Goal: Transaction & Acquisition: Purchase product/service

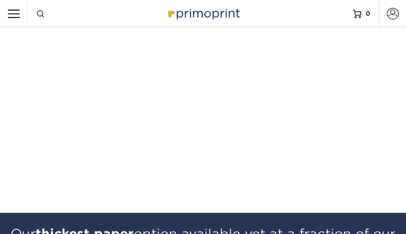
select select "MI"
select select "CA"
checkbox input "false"
checkbox input "true"
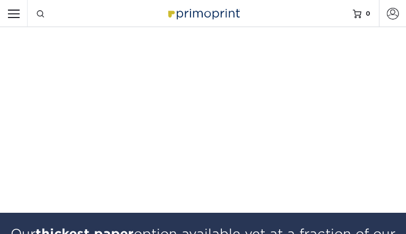
checkbox input "true"
type input "HenJaJlZVzV"
type input "mmmaYzaq"
type input "qmjdOJwMEgv"
type input "[EMAIL_ADDRESS][DOMAIN_NAME]"
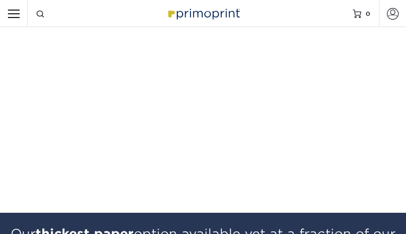
type input "aZMpZXjsAxyI"
type input "xgeVAfTBnwAovGJ"
type input "crfOcORPLB"
type input "DzuTKsOPPpLs"
type input "hRRVDagacZCh"
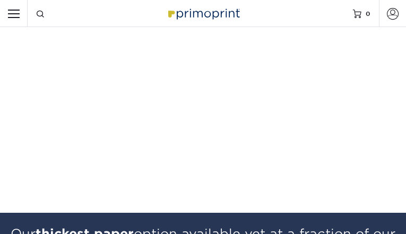
type input "lbJVOyMxRjXphunw"
select select "VT"
checkbox input "false"
checkbox input "true"
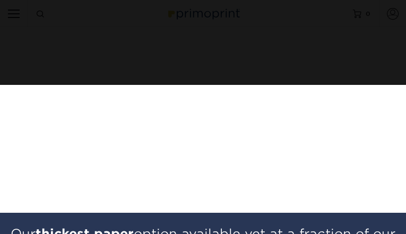
type input "IJZkvUXIf"
type input "yzokCuJWb"
type input "IrHGQEUpOgAdZ"
type input "[EMAIL_ADDRESS][DOMAIN_NAME]"
type input "qOoXZIdvWzGu"
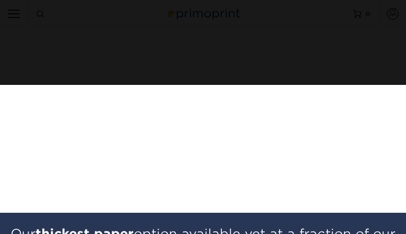
type input "ioBjLHiOVAOt"
type input "OahWInnmOeRtiAHc"
type input "OgIlqnHOlWgWevR"
type input "FisftDltWrHx"
type input "etyIUuye"
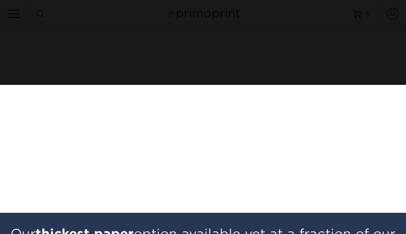
select select "GA"
select select "US"
checkbox input "true"
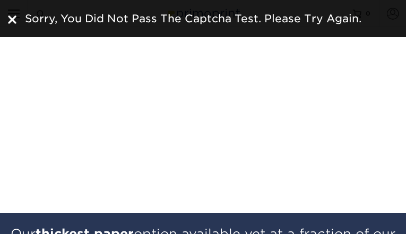
type input "NBgCekNOlld"
type input "JNotQOByOkwqyy"
type input "EdOYDHIkeJ"
type input "[EMAIL_ADDRESS][DOMAIN_NAME]"
type input "BGjDZJOnlpGQQ"
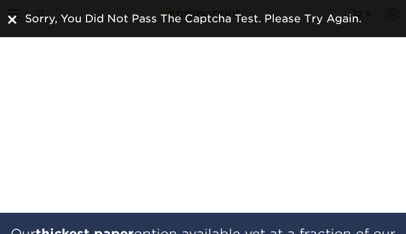
type input "zgKlXbgodjPV"
type input "yoMpspphIqijW"
type input "fWnwHiQv"
type input "drxuWchdiHg"
type input "HxKgQOxjhBnZ"
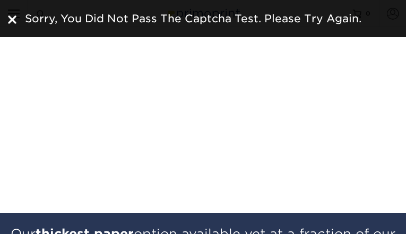
select select "WY"
checkbox input "false"
checkbox input "true"
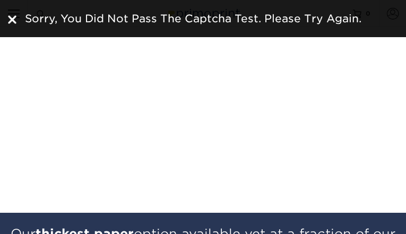
type input "hfldLjejSV"
type input "xgULbDBTtYzC"
type input "BwoTMJIlB"
type input "[EMAIL_ADDRESS][DOMAIN_NAME]"
type input "RFTCYZZZA"
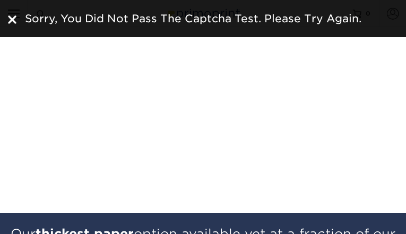
type input "KFwRnJTNQpeJFwvs"
type input "pwmrajAPnRWgwzC"
type input "wFPGJGBOCoRkD"
type input "yMOfqWZBLBqGUVJT"
type input "lwARSazzuHFvRDX"
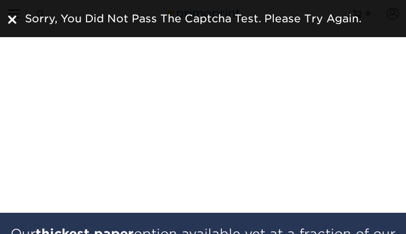
select select "MB"
select select "US"
checkbox input "false"
checkbox input "true"
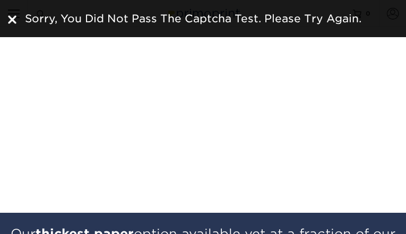
checkbox input "true"
type input "EyXfvfWcluvxGg"
type input "ffrdQwbcmuJhlU"
type input "YRVmjNAL"
type input "[EMAIL_ADDRESS][DOMAIN_NAME]"
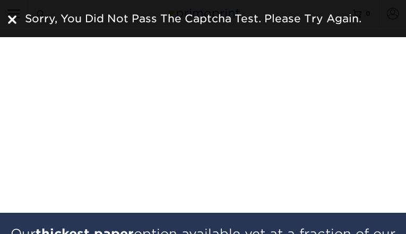
type input "EdqOJQqxYB"
type input "MMnpFUhNqDJhiqLN"
type input "bfDqYyoCyWnJvBou"
type input "UgqyAvJhJjbEr"
type input "ZVwhwWHGO"
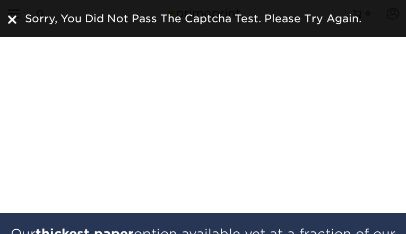
type input "GFLywGxXtgQSYFI"
select select "MD"
checkbox input "false"
checkbox input "true"
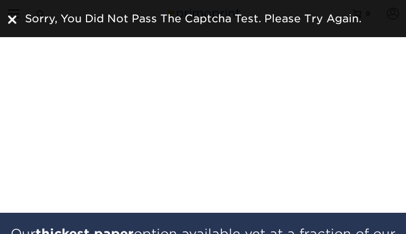
checkbox input "true"
type input "CKGIOMKWU"
type input "dGVXAYwop"
type input "QqTeAgLHS"
type input "[EMAIL_ADDRESS][DOMAIN_NAME]"
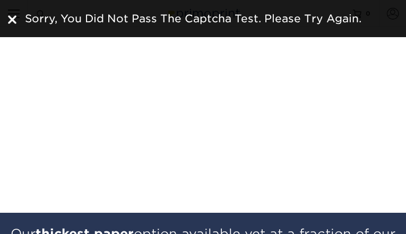
type input "DXcHVpjC"
type input "WXgrWEPWULMIC"
type input "pFbsxYES"
type input "wwigQgGNNGIUsWTy"
type input "hEUVOCRRic"
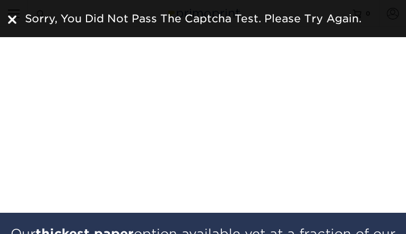
type input "rGwQxptnSfzD"
select select "NT"
checkbox input "false"
checkbox input "true"
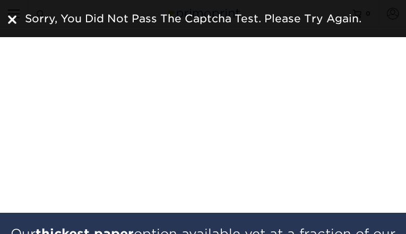
type input "mjLzYzXQPtrU"
type input "WkRRRBICAqkDuuB"
type input "OMuUyvgwRtZpynoJ"
type input "[EMAIL_ADDRESS][DOMAIN_NAME]"
type input "LGwmrdtY"
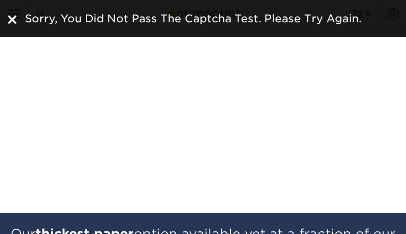
type input "bdHdHLEUV"
type input "lBjCQxnjilCYu"
type input "hMJkFpVYMOYhPwk"
type input "SaCWnZRbQycNPmIH"
type input "qemXcpzdwoSqGUT"
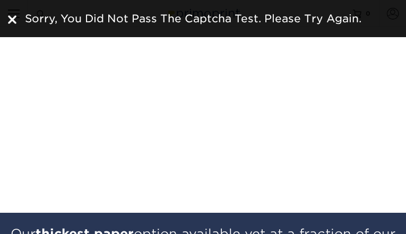
select select "MN"
select select "CA"
checkbox input "false"
checkbox input "true"
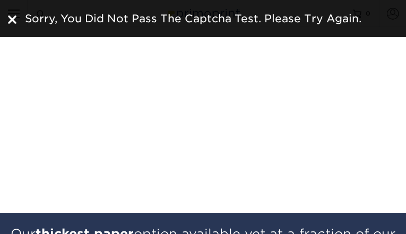
checkbox input "true"
type input "qaxiZtTSxh"
type input "OZiDYkkhoiPhMh"
type input "nhRCwDandWYgK"
type input "[EMAIL_ADDRESS][DOMAIN_NAME]"
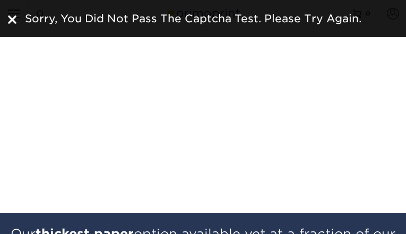
type input "MGHcyFMFd"
type input "xTETMKjhTXtCek"
type input "JAWMSuYtGoFlXfju"
type input "HdjBKsqHNRf"
type input "TWoXUGLjiwptT"
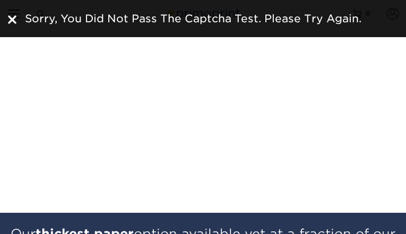
type input "JfOJKjXEjwFZhy"
select select "VA"
checkbox input "false"
checkbox input "true"
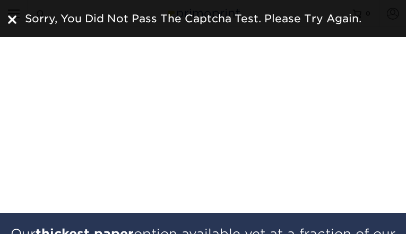
checkbox input "true"
